Goal: Information Seeking & Learning: Learn about a topic

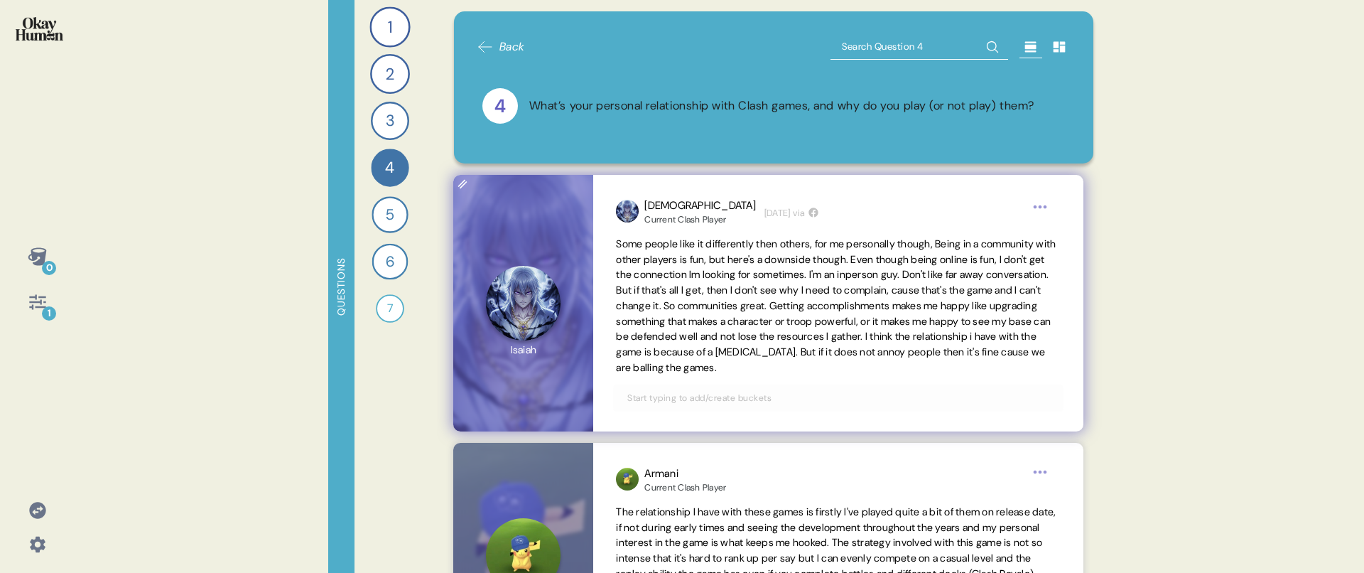
click at [929, 249] on span "Some people like it differently then others, for me personally though, Being in…" at bounding box center [836, 305] width 440 height 136
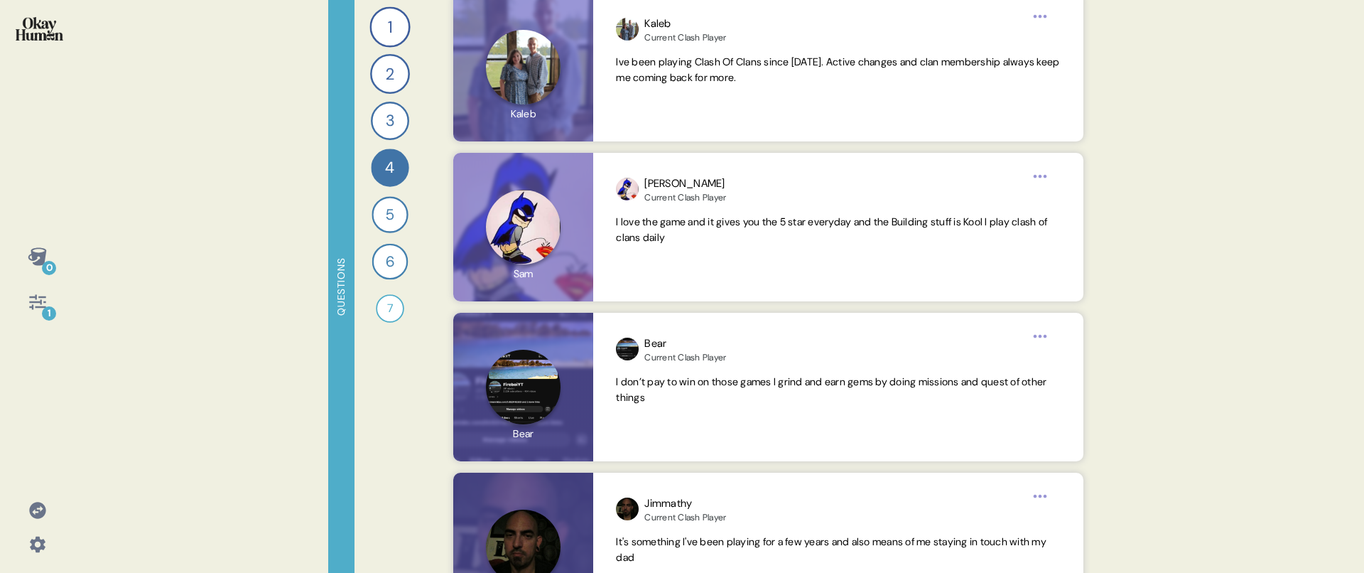
scroll to position [3039, 0]
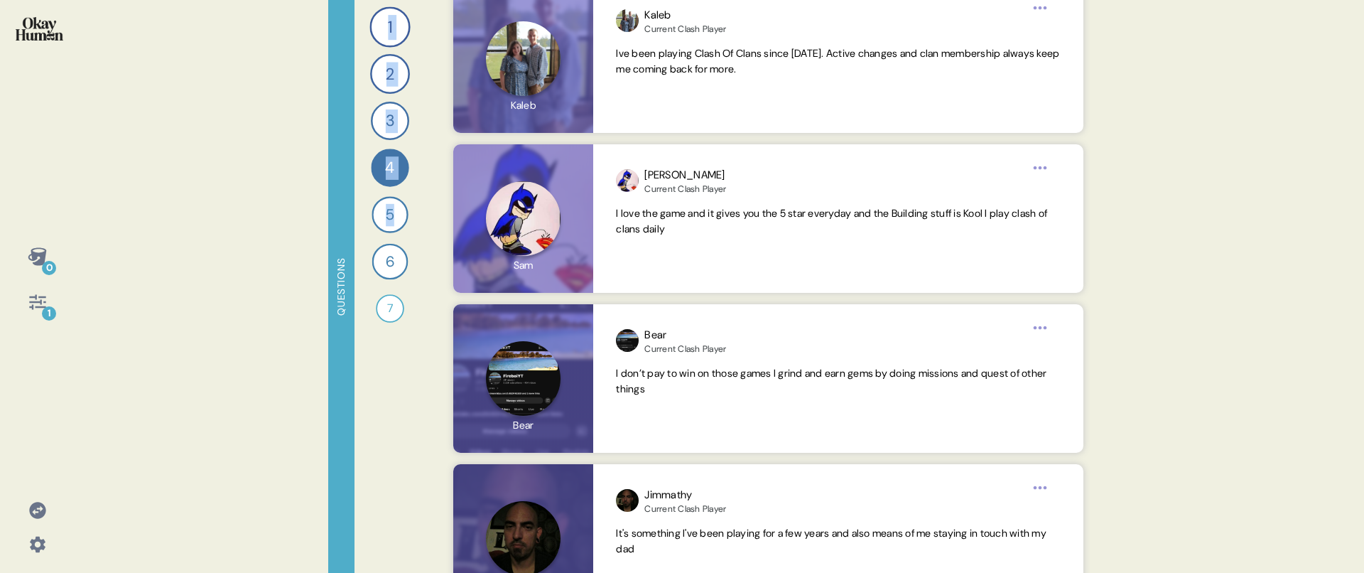
drag, startPoint x: 394, startPoint y: 221, endPoint x: 315, endPoint y: 185, distance: 86.5
click at [315, 185] on div "0 1 Questions 1 What mobile games do you play regularly, and which ones do you …" at bounding box center [682, 286] width 1364 height 573
click at [298, 189] on div "0 1 Questions 1 What mobile games do you play regularly, and which ones do you …" at bounding box center [682, 286] width 1364 height 573
click at [28, 310] on icon at bounding box center [38, 302] width 20 height 20
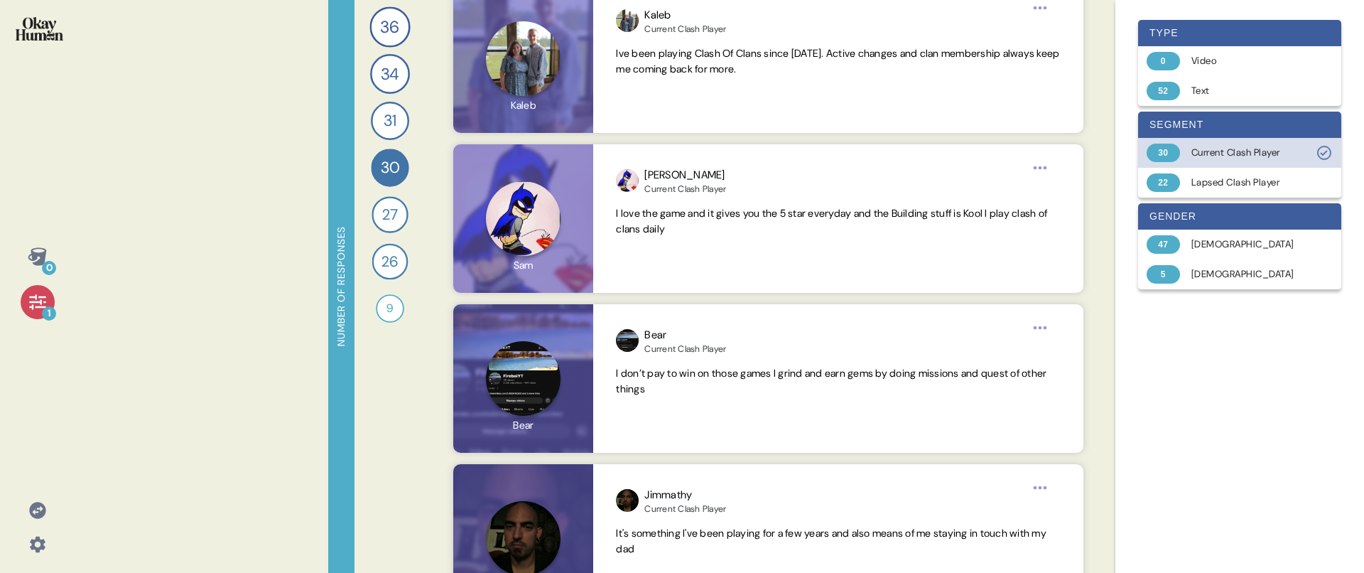
click at [1180, 164] on div "30 Current Clash Player" at bounding box center [1239, 153] width 203 height 30
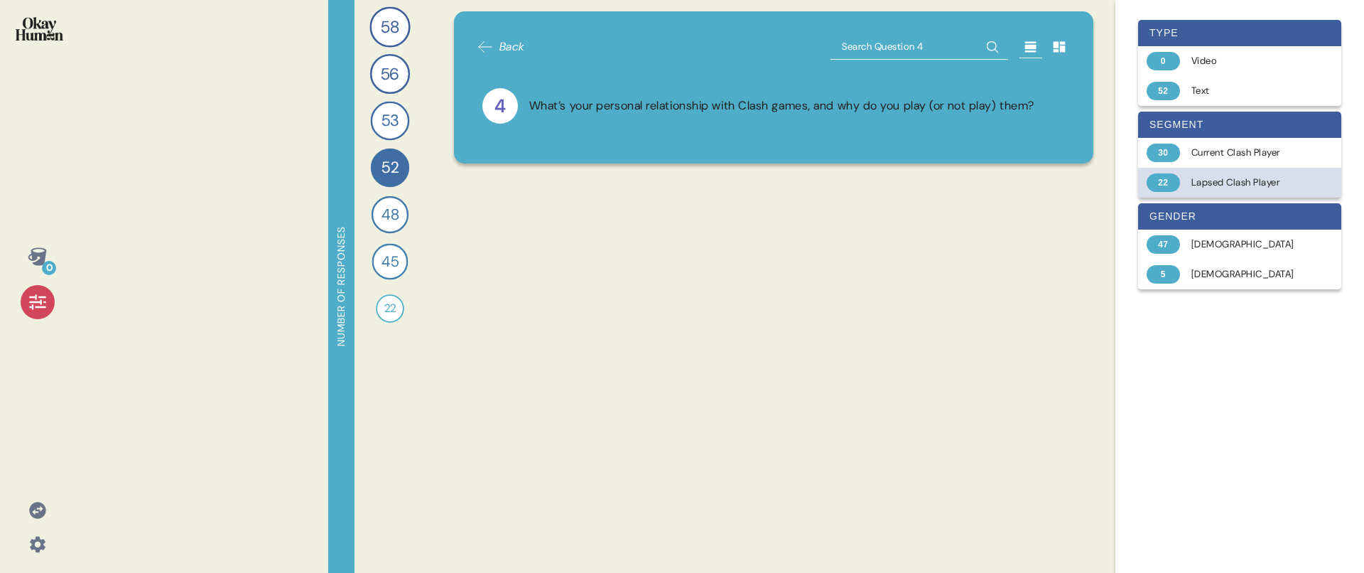
click at [1183, 178] on div "22 Lapsed Clash Player" at bounding box center [1239, 183] width 203 height 30
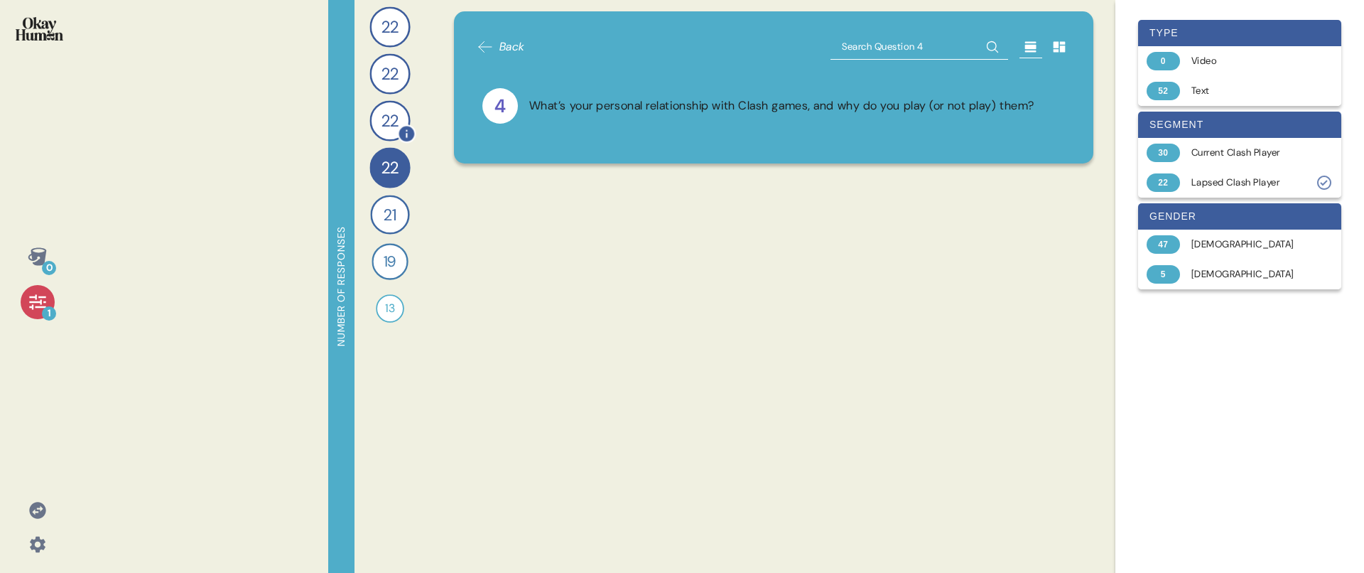
click at [382, 130] on span "22" at bounding box center [390, 120] width 16 height 25
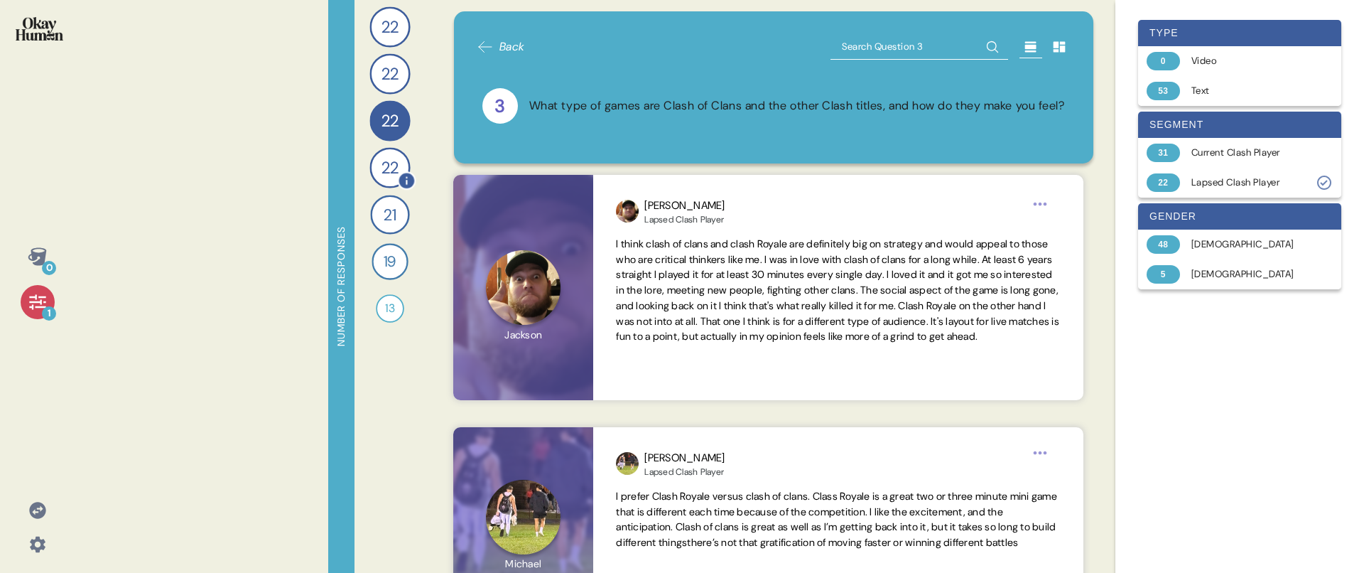
click at [386, 148] on div "22" at bounding box center [389, 167] width 40 height 40
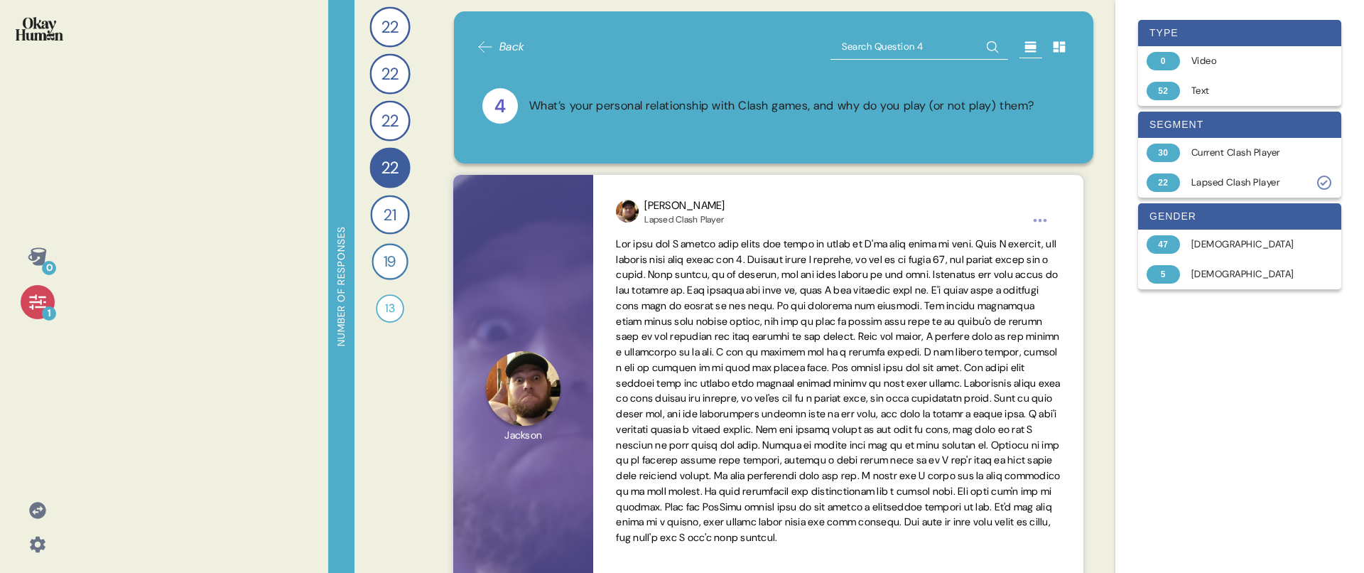
click at [21, 310] on div "0 1" at bounding box center [37, 279] width 52 height 80
click at [43, 302] on icon at bounding box center [38, 302] width 20 height 20
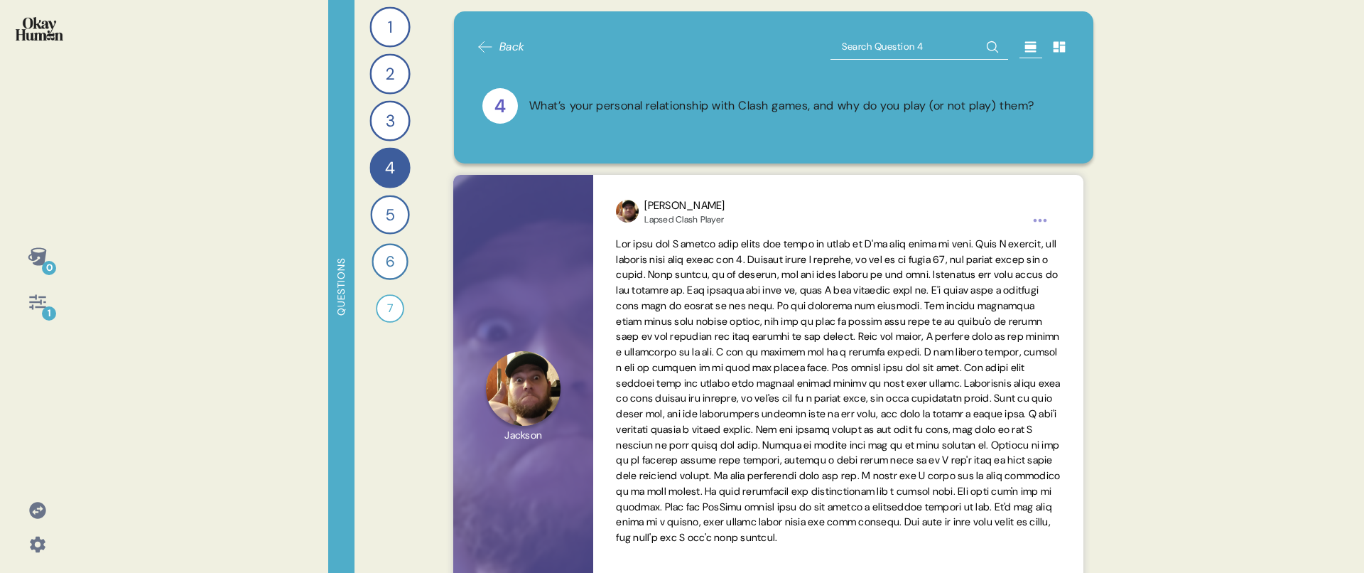
click at [175, 266] on div "0 1 Questions 1 What mobile games do you play regularly, and which ones do you …" at bounding box center [682, 286] width 1364 height 573
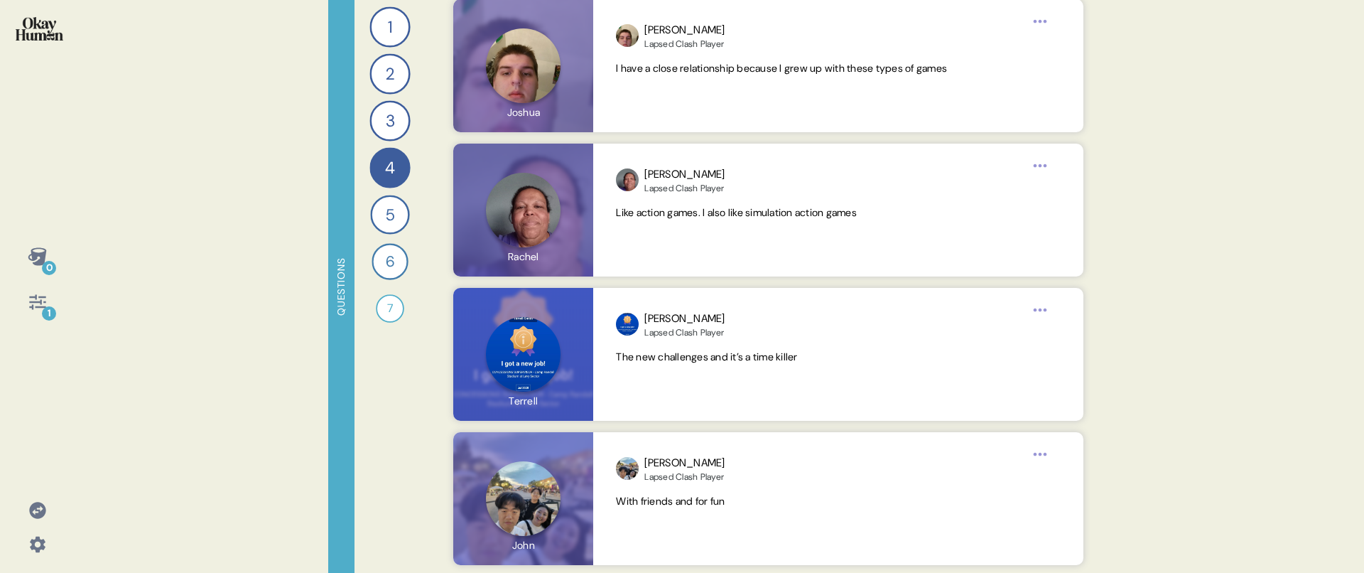
scroll to position [3518, 0]
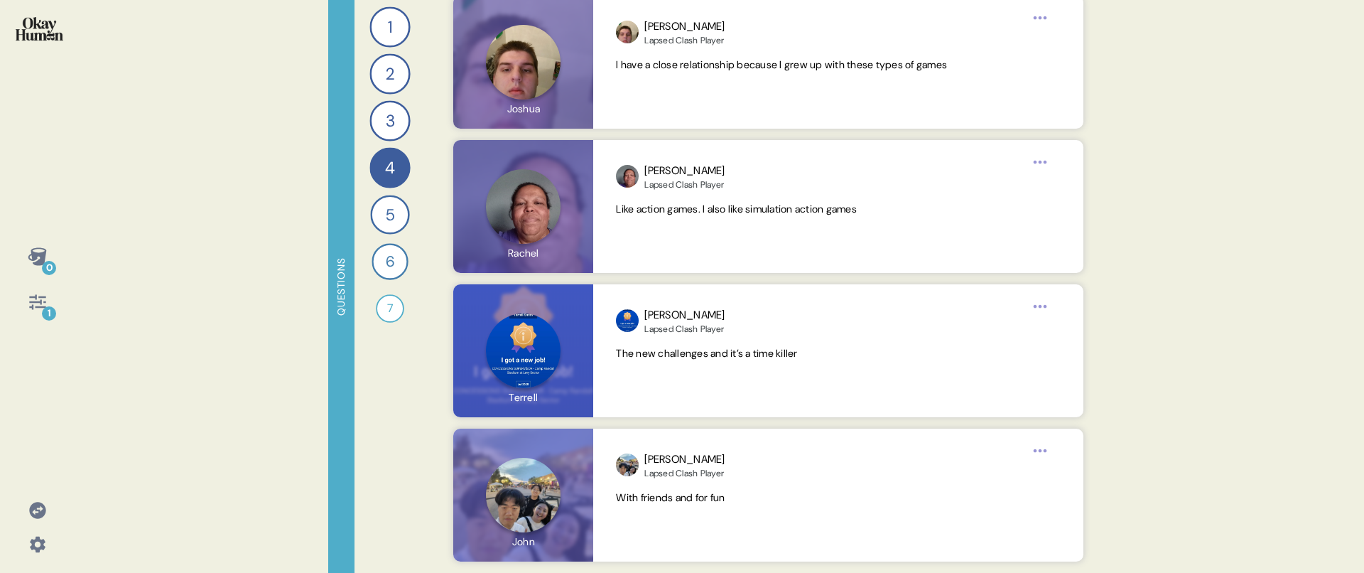
click at [57, 303] on div "0 1" at bounding box center [37, 279] width 52 height 80
click at [50, 306] on div "1" at bounding box center [38, 302] width 34 height 34
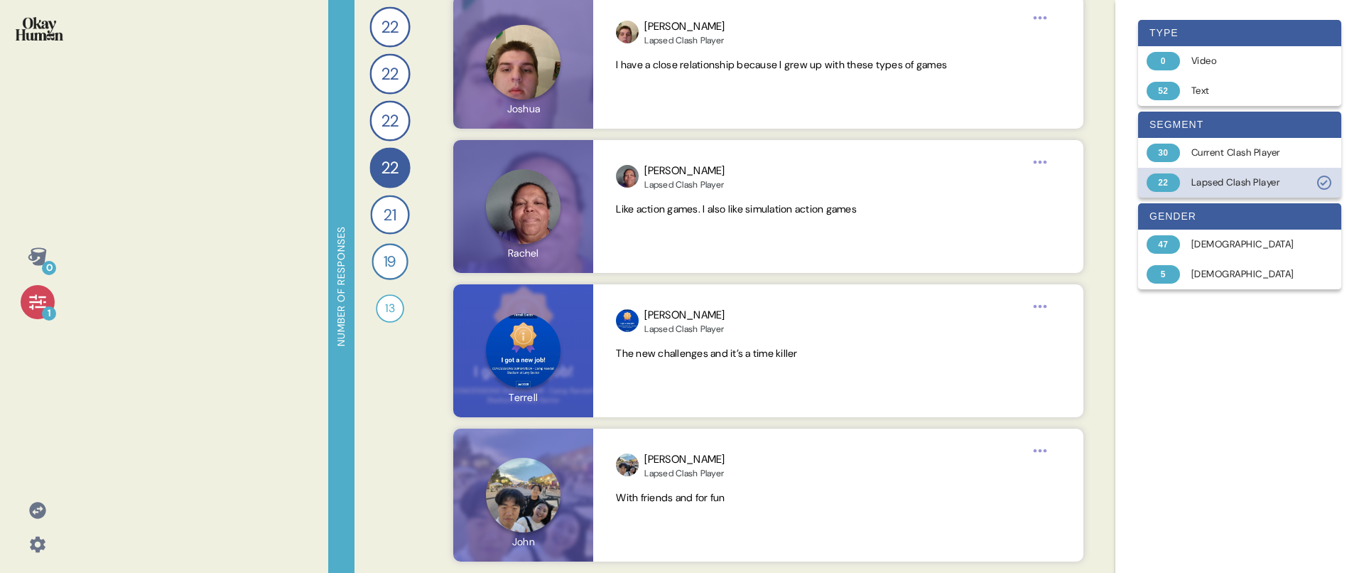
click at [1272, 190] on div "22 Lapsed Clash Player" at bounding box center [1239, 183] width 203 height 30
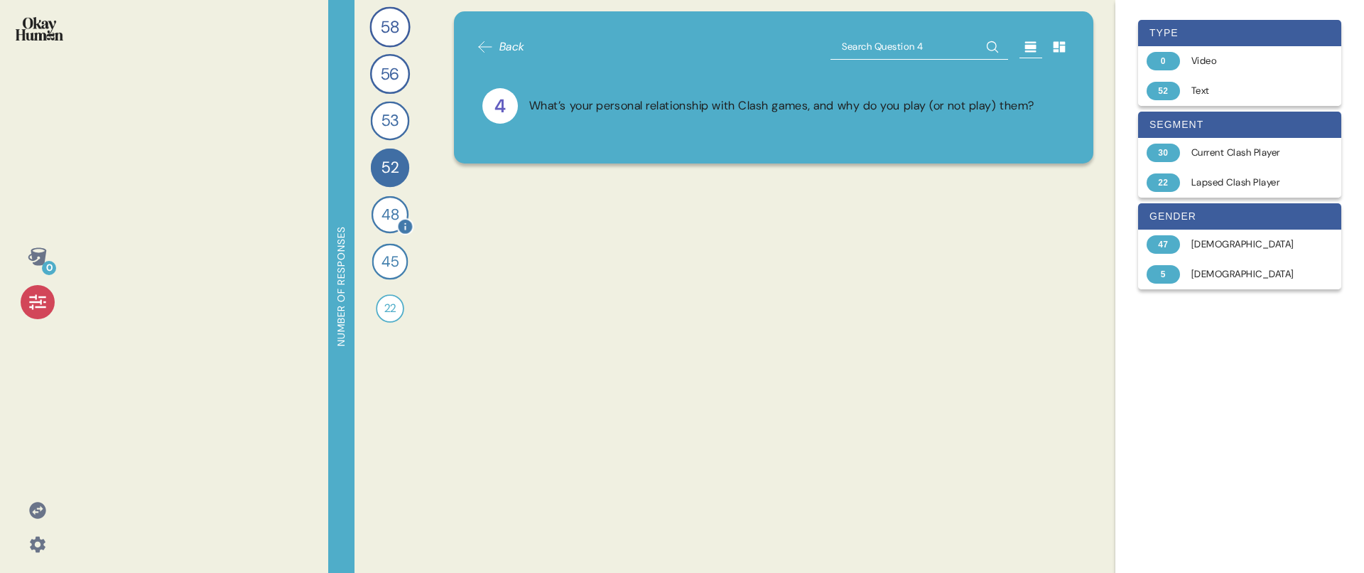
click at [379, 214] on div "48" at bounding box center [390, 214] width 37 height 37
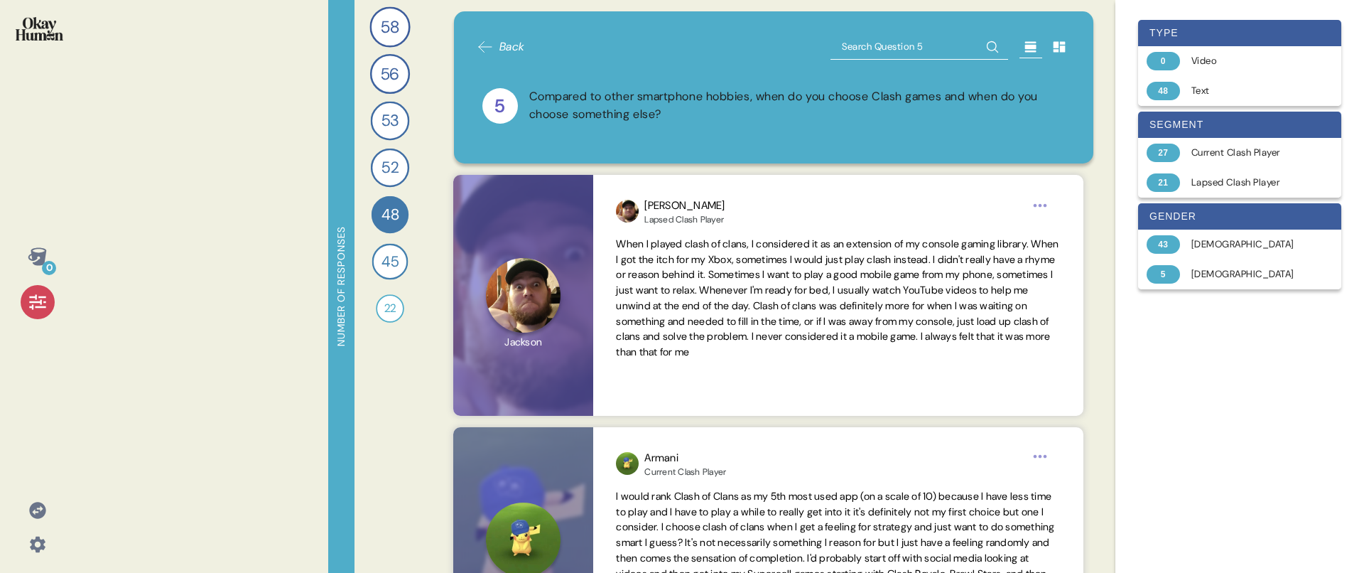
click at [34, 308] on icon at bounding box center [38, 302] width 20 height 20
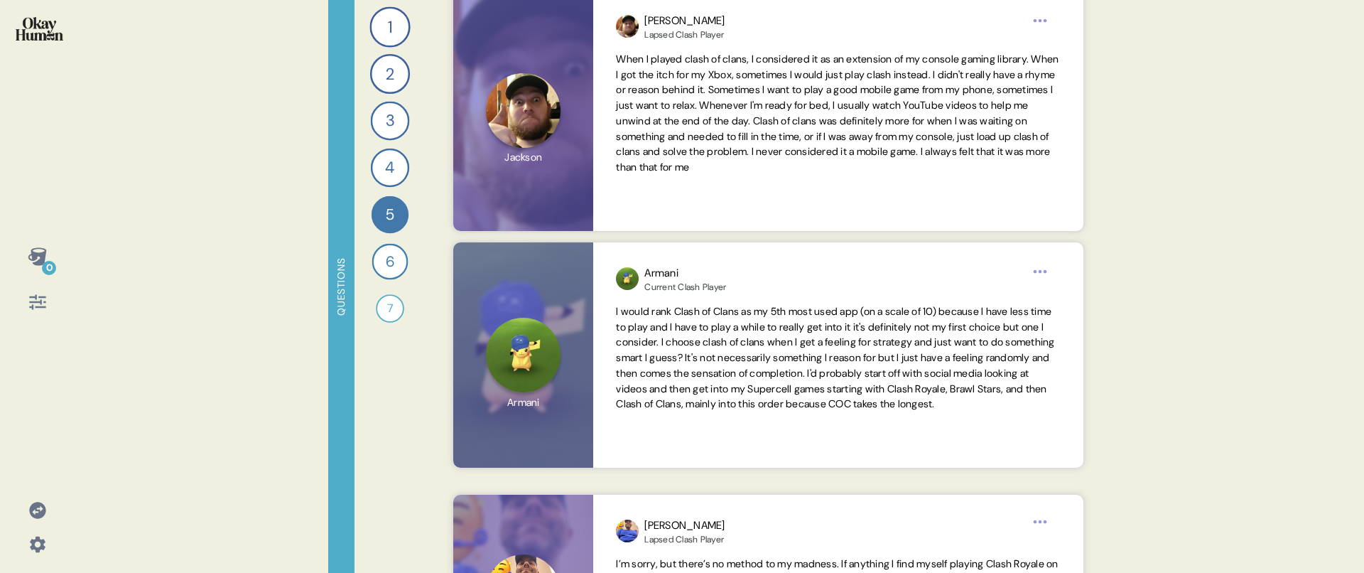
scroll to position [259, 0]
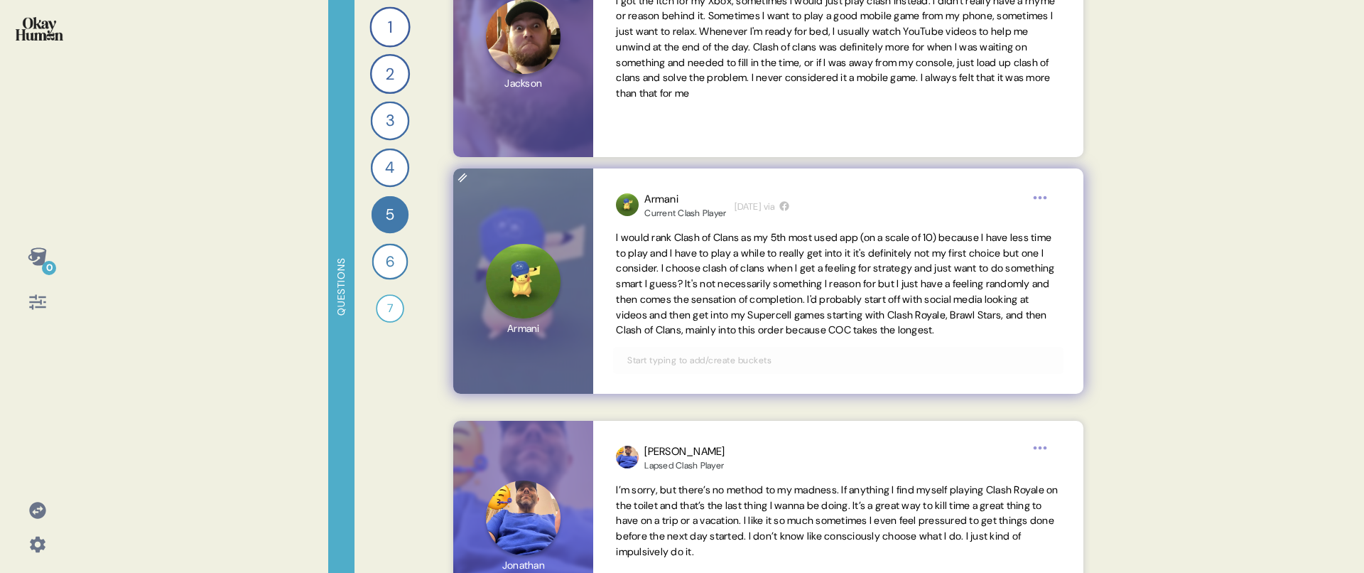
click at [841, 266] on span "I would rank Clash of Clans as my 5th most used app (on a scale of 10) because …" at bounding box center [835, 284] width 438 height 106
click at [966, 318] on span "I would rank Clash of Clans as my 5th most used app (on a scale of 10) because …" at bounding box center [835, 284] width 438 height 106
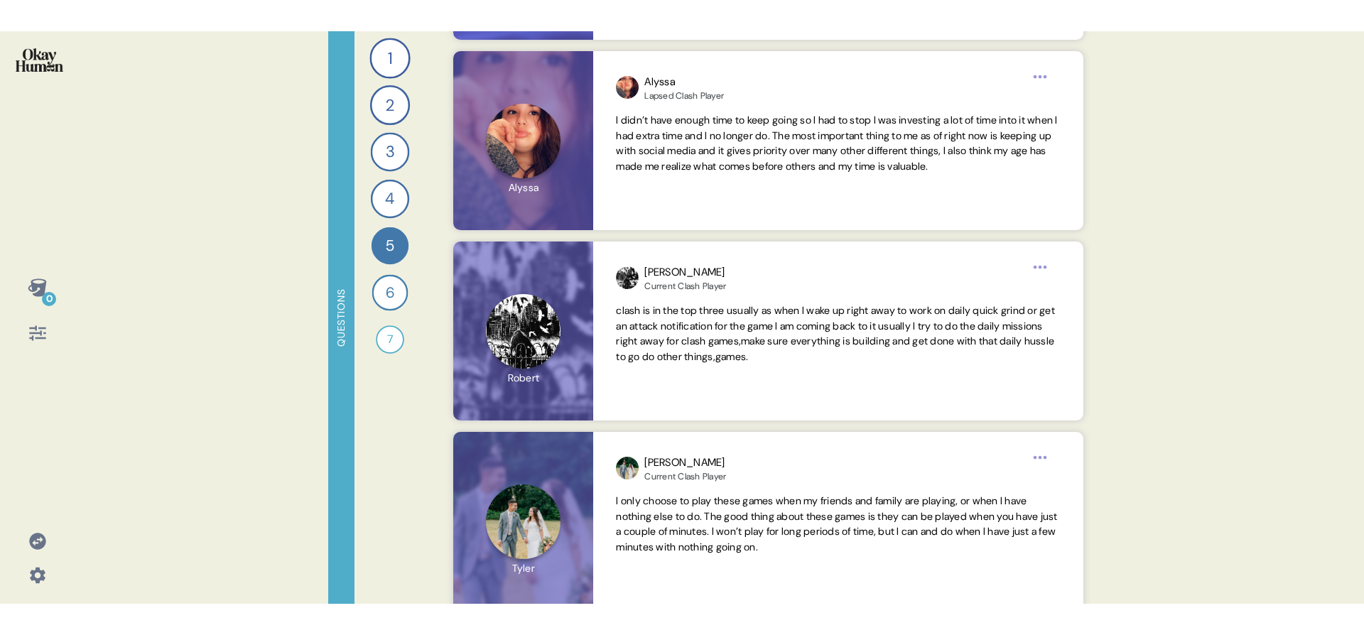
scroll to position [866, 0]
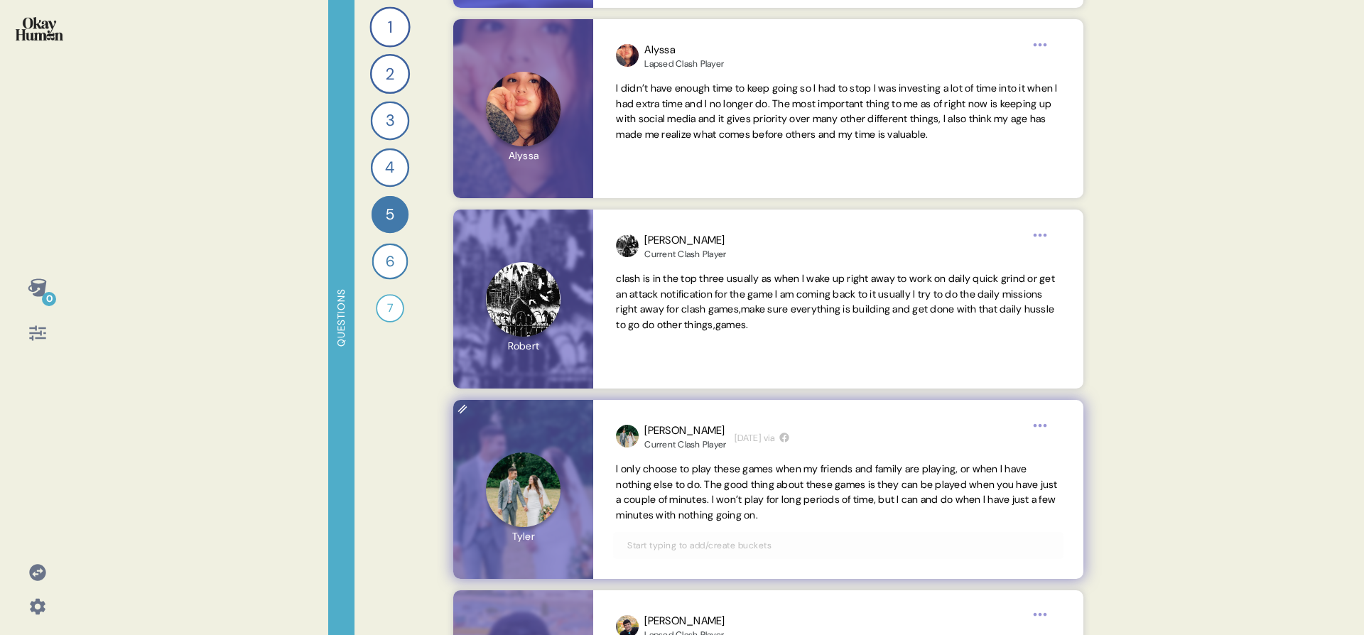
click at [548, 467] on div at bounding box center [523, 489] width 140 height 179
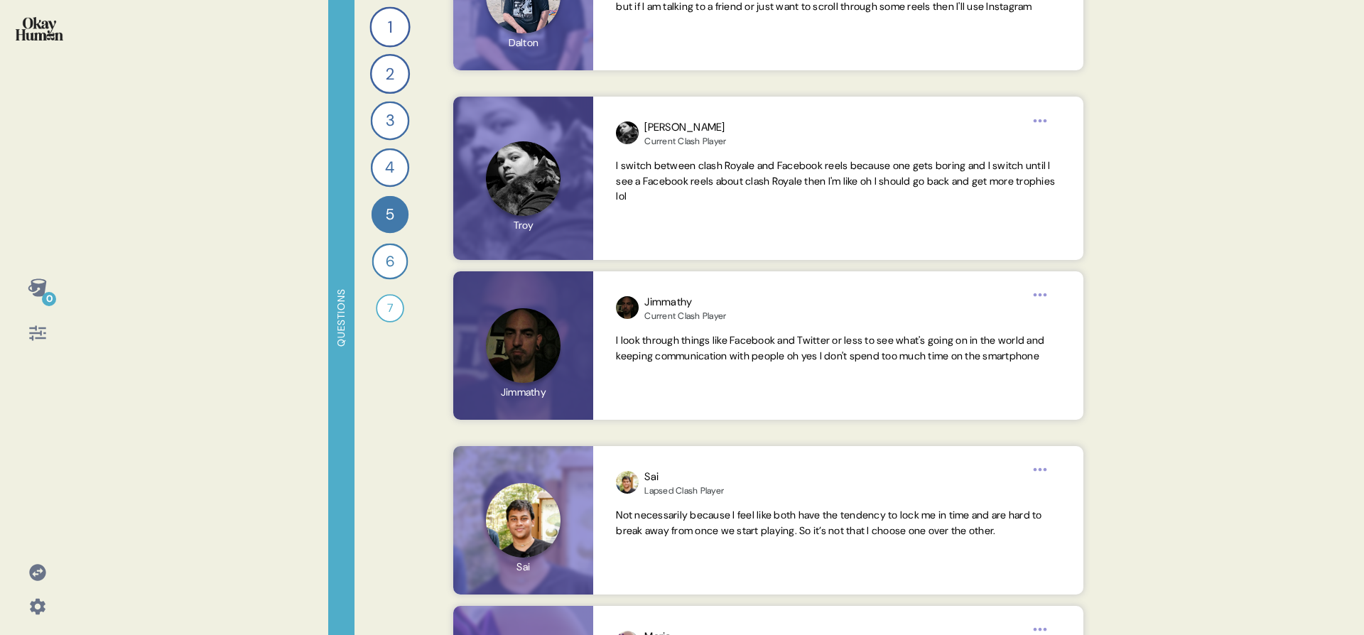
scroll to position [2598, 0]
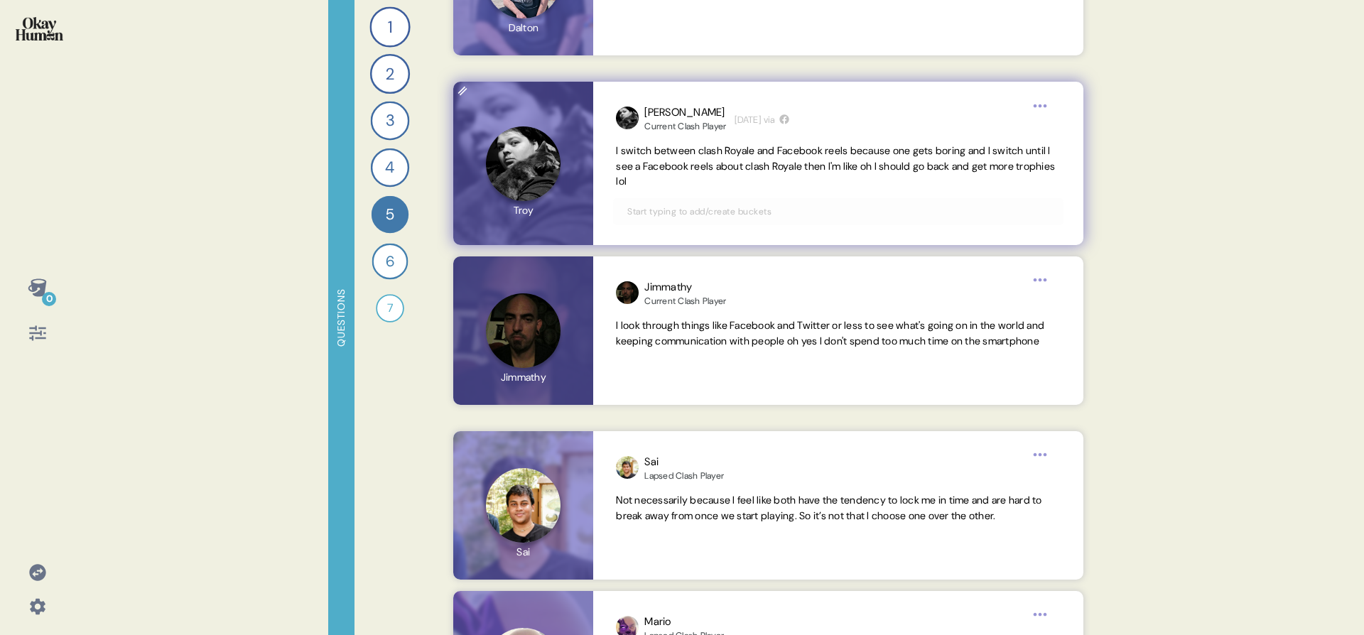
click at [906, 162] on span "I switch between clash Royale and Facebook reels because one gets boring and I …" at bounding box center [835, 166] width 439 height 44
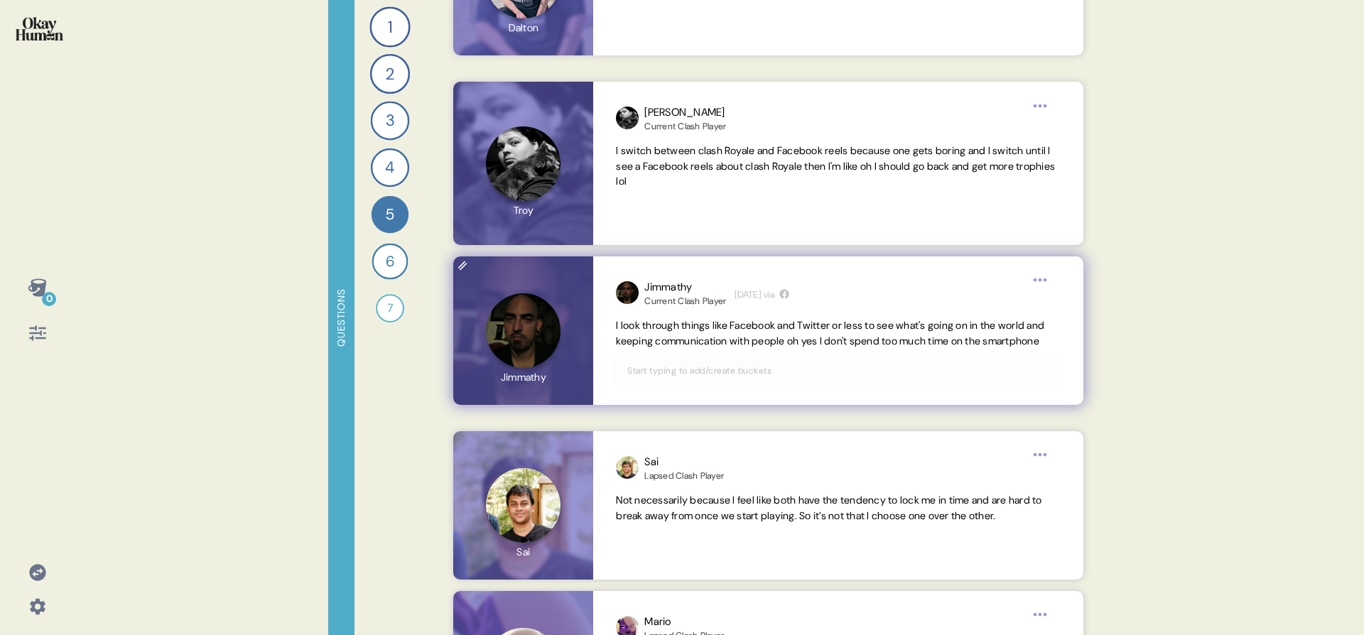
click at [895, 328] on span "I look through things like Facebook and Twitter or less to see what's going on …" at bounding box center [830, 333] width 428 height 28
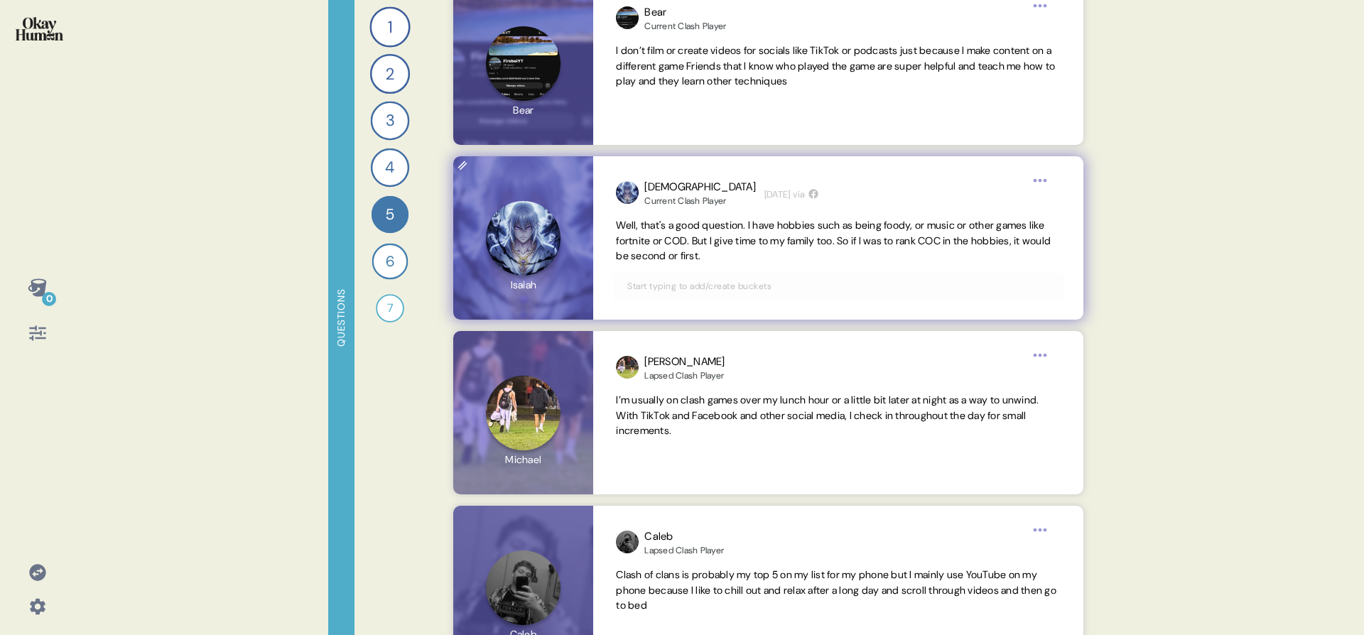
scroll to position [1904, 0]
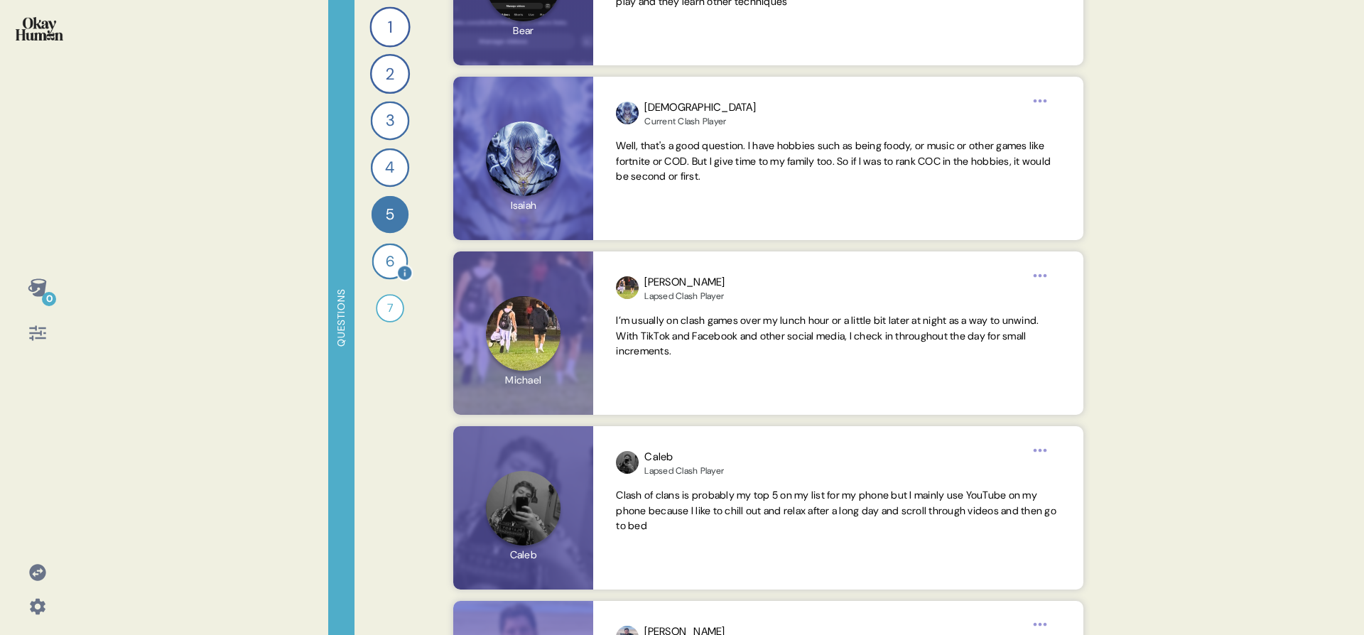
click at [393, 264] on div "6" at bounding box center [390, 262] width 36 height 36
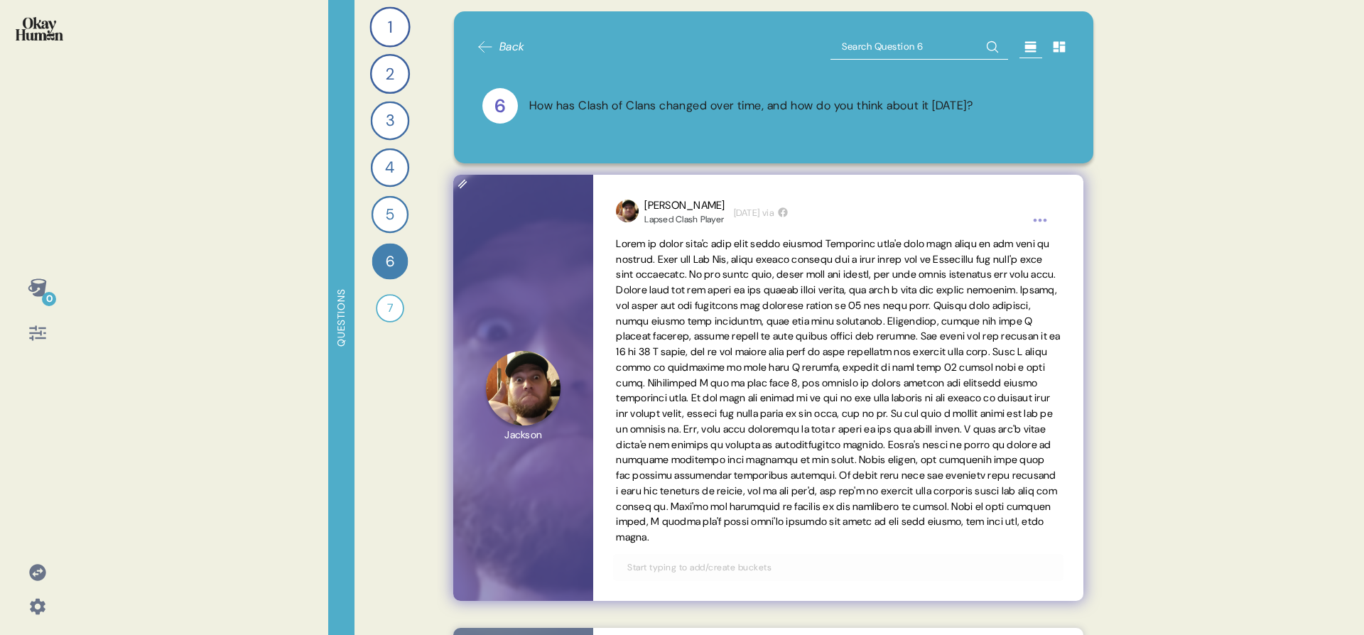
click at [633, 364] on span at bounding box center [838, 390] width 444 height 306
click at [941, 473] on span at bounding box center [838, 390] width 444 height 306
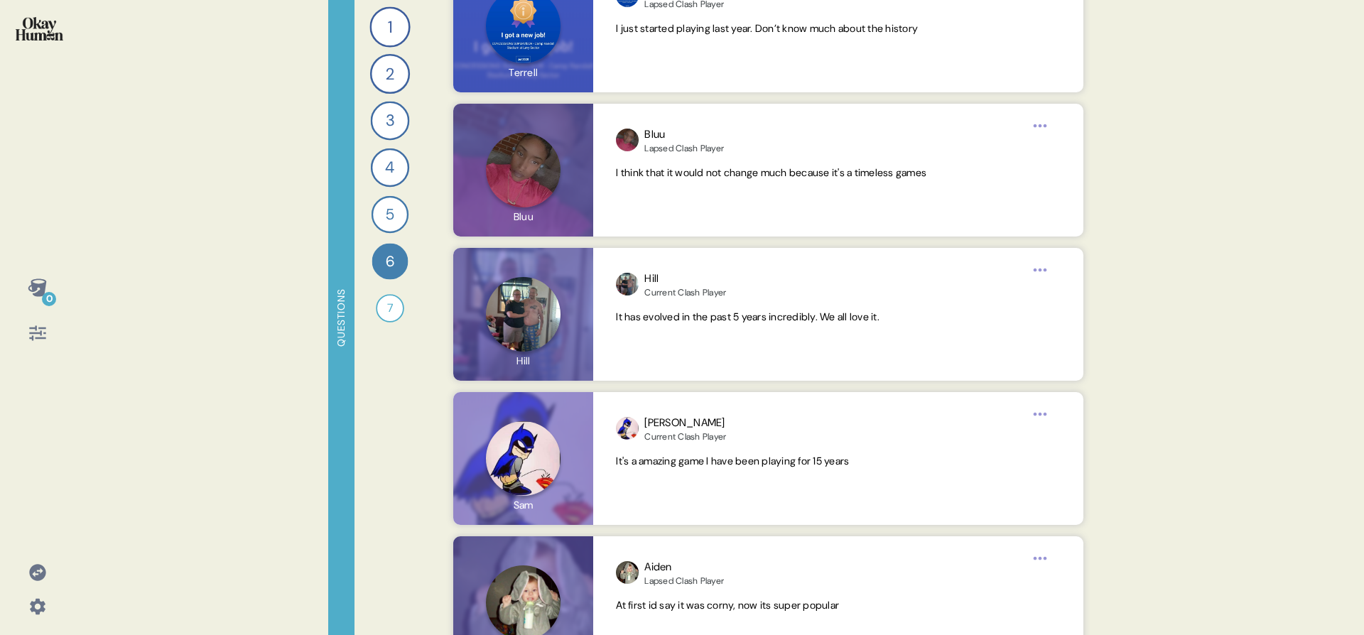
scroll to position [7188, 0]
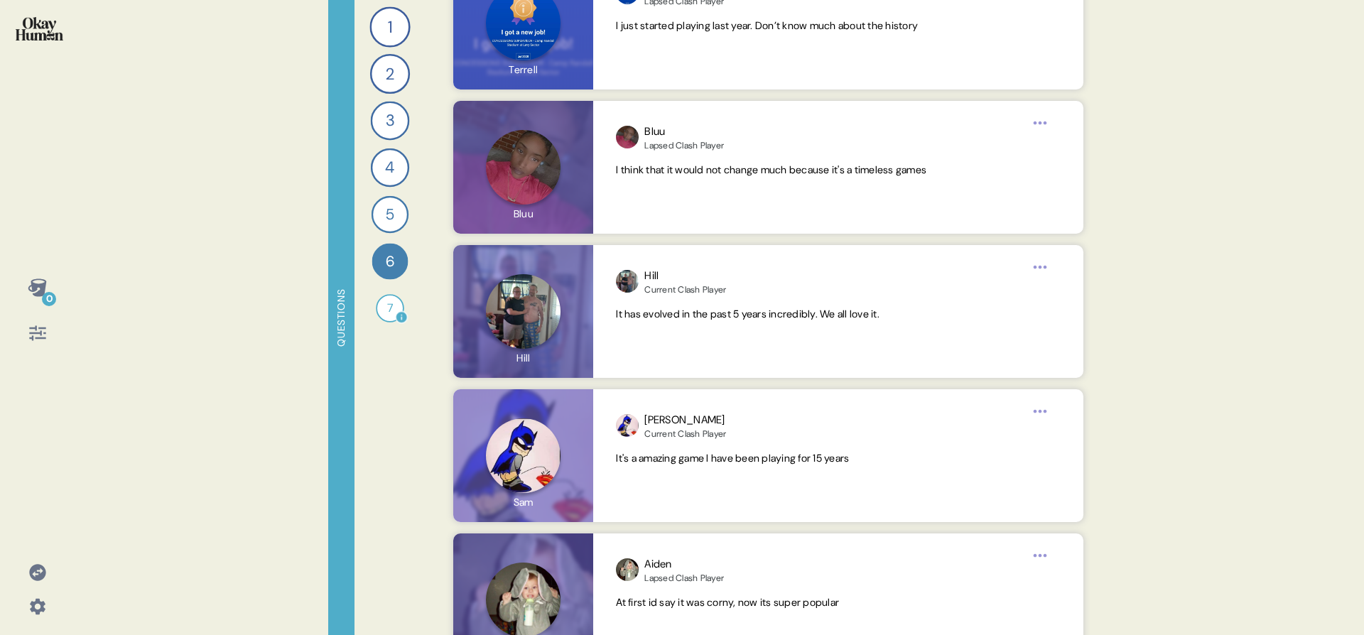
click at [387, 311] on div "7" at bounding box center [390, 308] width 28 height 28
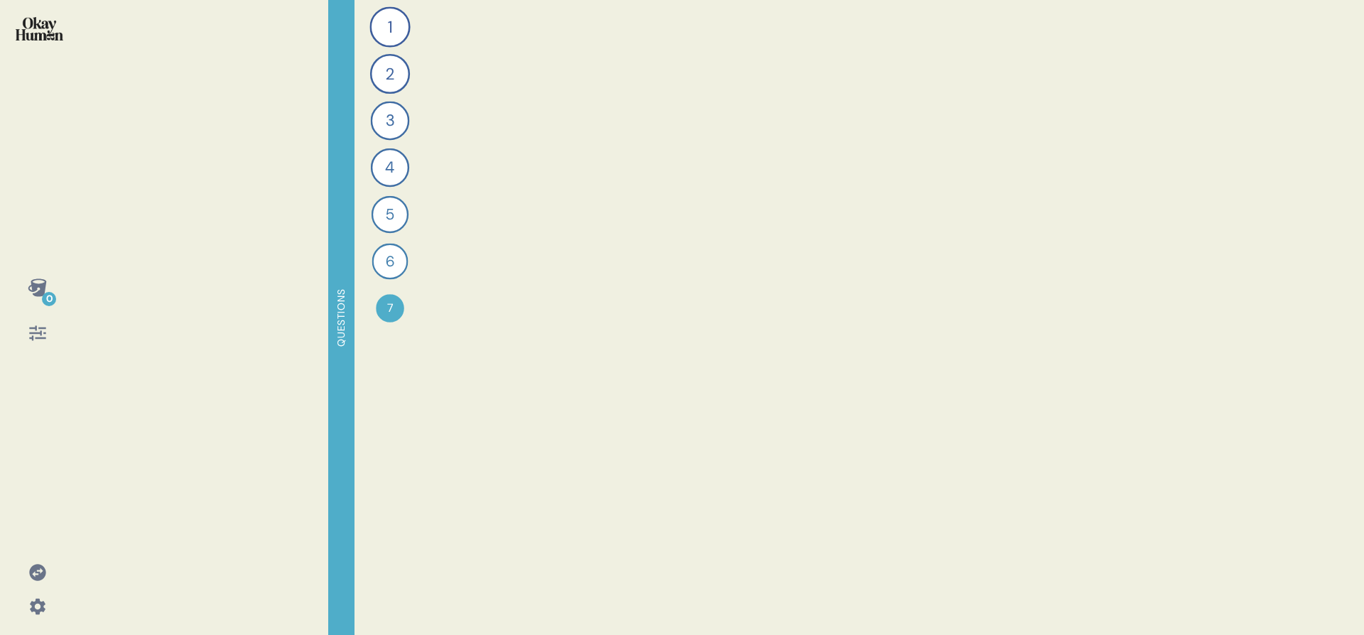
scroll to position [0, 0]
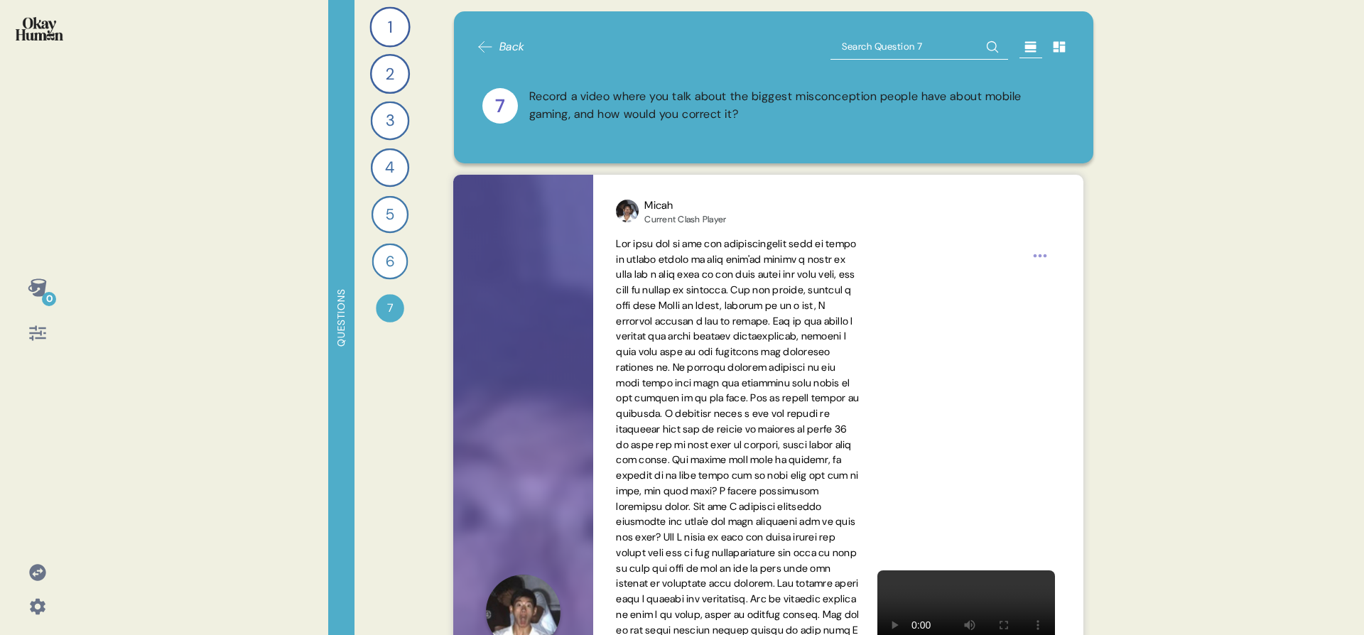
click at [538, 102] on div "Record a video where you talk about the biggest misconception people have about…" at bounding box center [797, 106] width 536 height 36
